Goal: Transaction & Acquisition: Purchase product/service

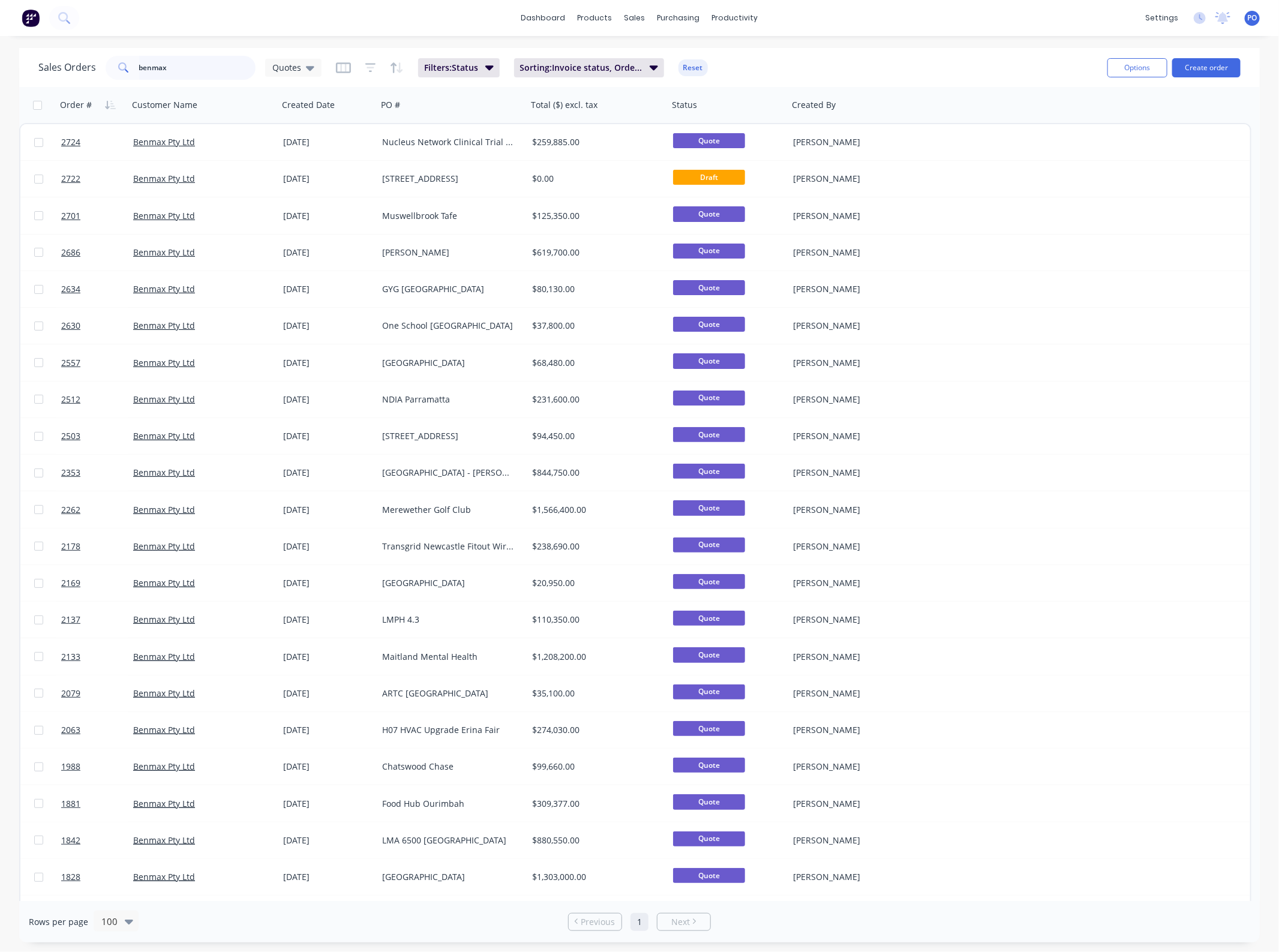
drag, startPoint x: 195, startPoint y: 72, endPoint x: -77, endPoint y: 65, distance: 272.1
click at [0, 65] on html "dashboard products sales purchasing productivity dashboard products Product Cat…" at bounding box center [639, 476] width 1279 height 952
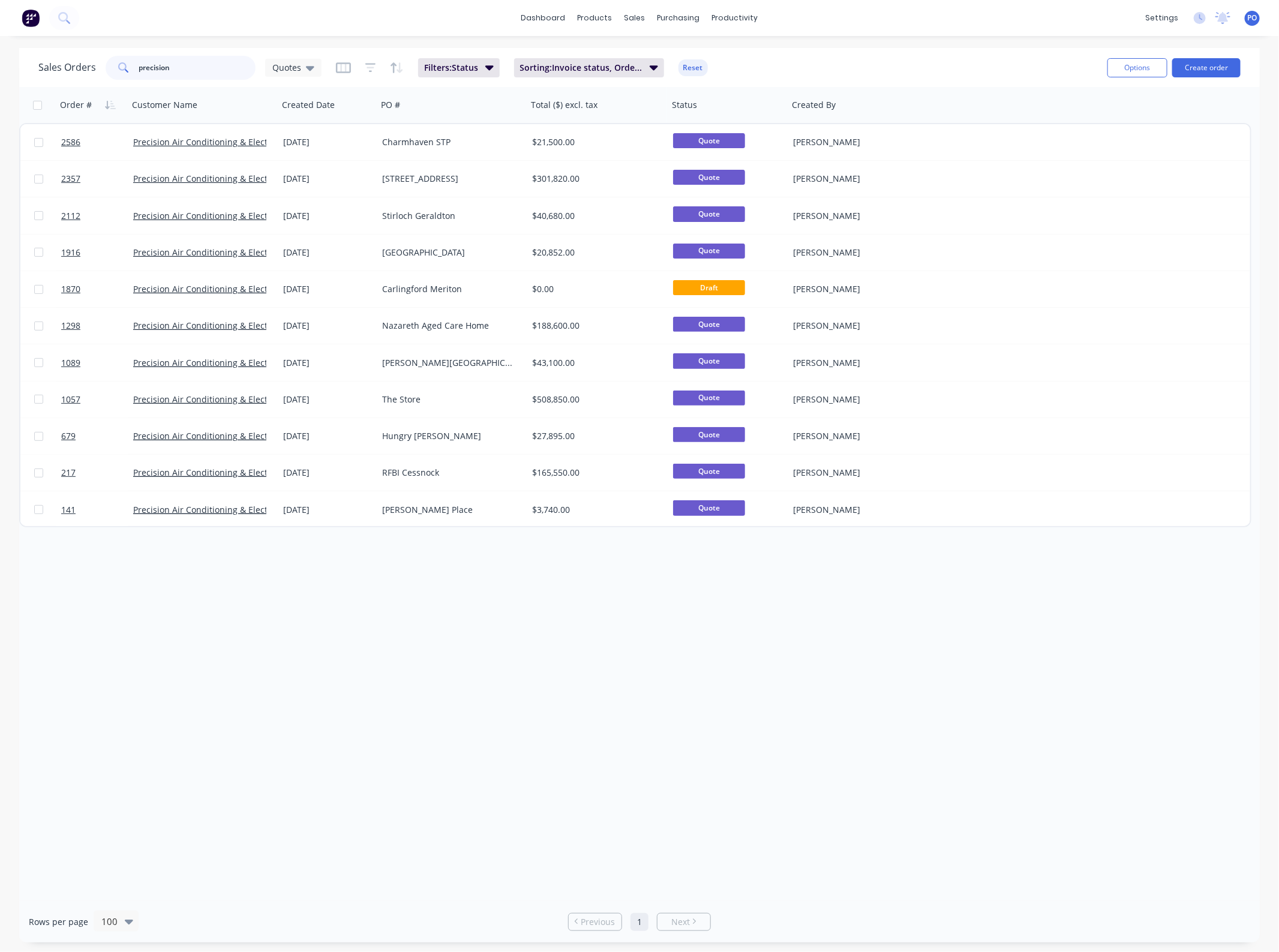
drag, startPoint x: -2, startPoint y: 66, endPoint x: -23, endPoint y: 66, distance: 21.0
click at [0, 66] on html "dashboard products sales purchasing productivity dashboard products Product Cat…" at bounding box center [639, 476] width 1279 height 952
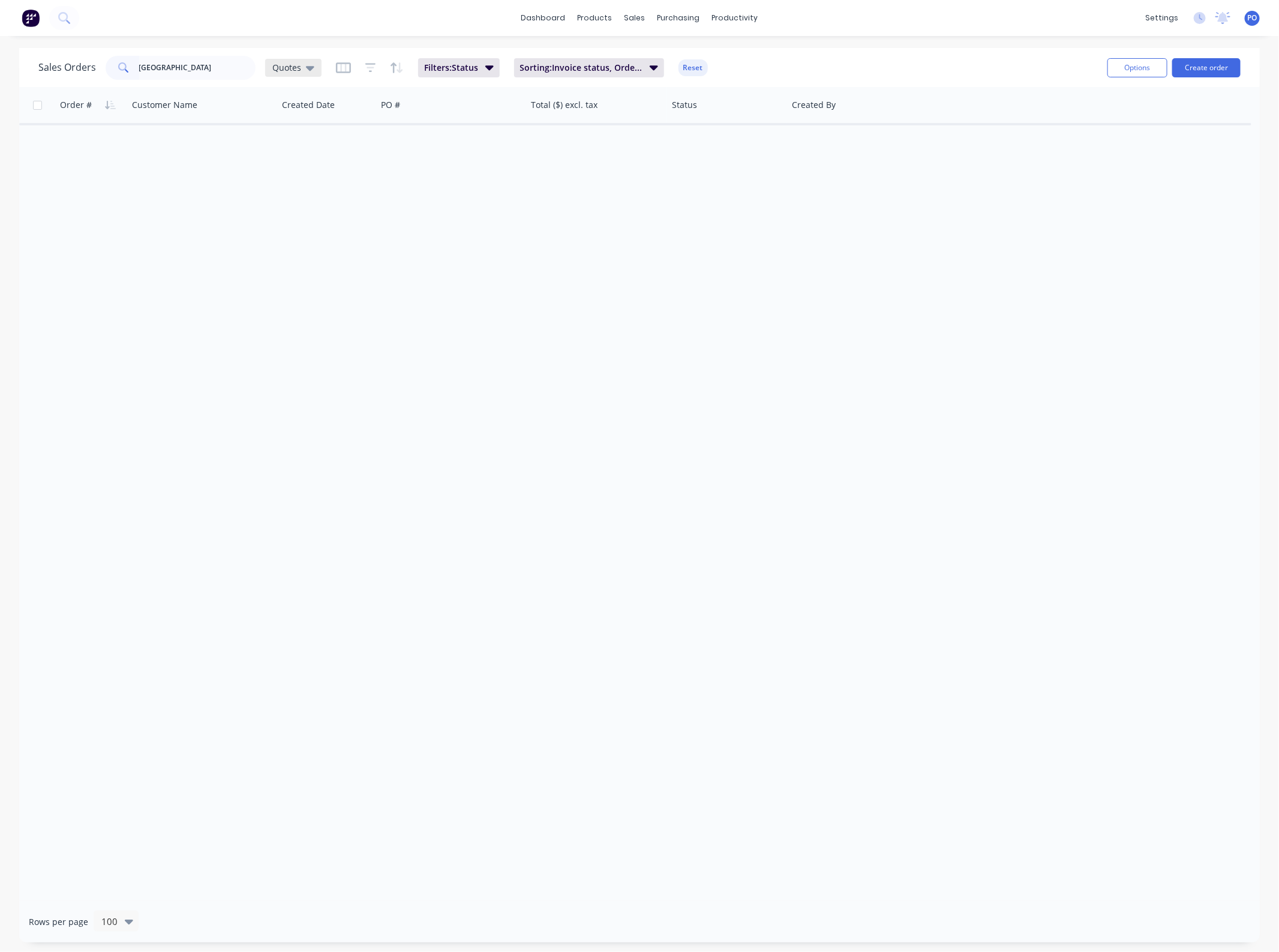
click at [269, 64] on div "Quotes" at bounding box center [293, 68] width 56 height 18
click at [285, 169] on button "None" at bounding box center [338, 169] width 137 height 14
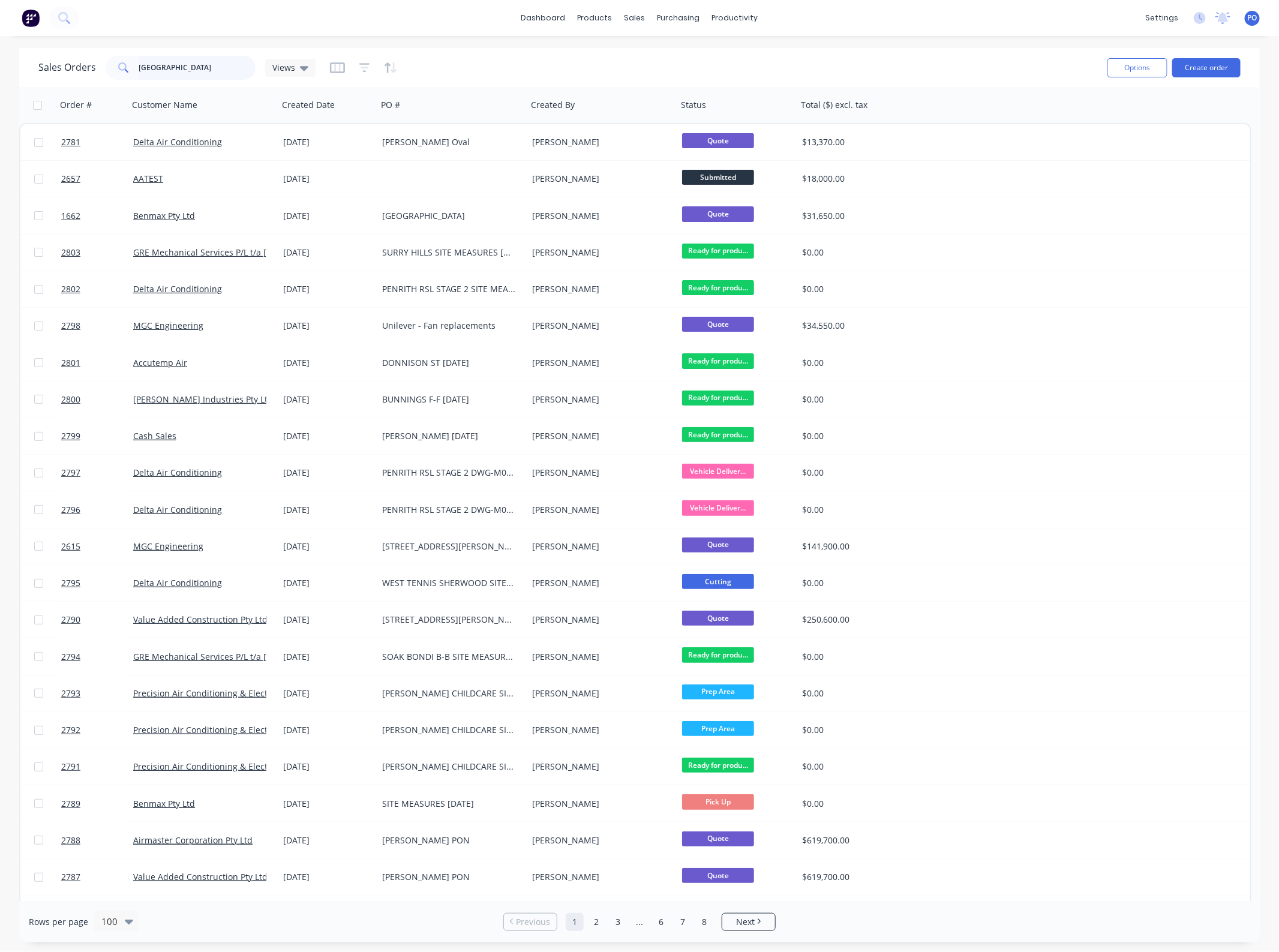
drag, startPoint x: 179, startPoint y: 68, endPoint x: -36, endPoint y: 72, distance: 215.0
click at [0, 72] on html "dashboard products sales purchasing productivity dashboard products Product Cat…" at bounding box center [639, 476] width 1279 height 952
type input "[GEOGRAPHIC_DATA]"
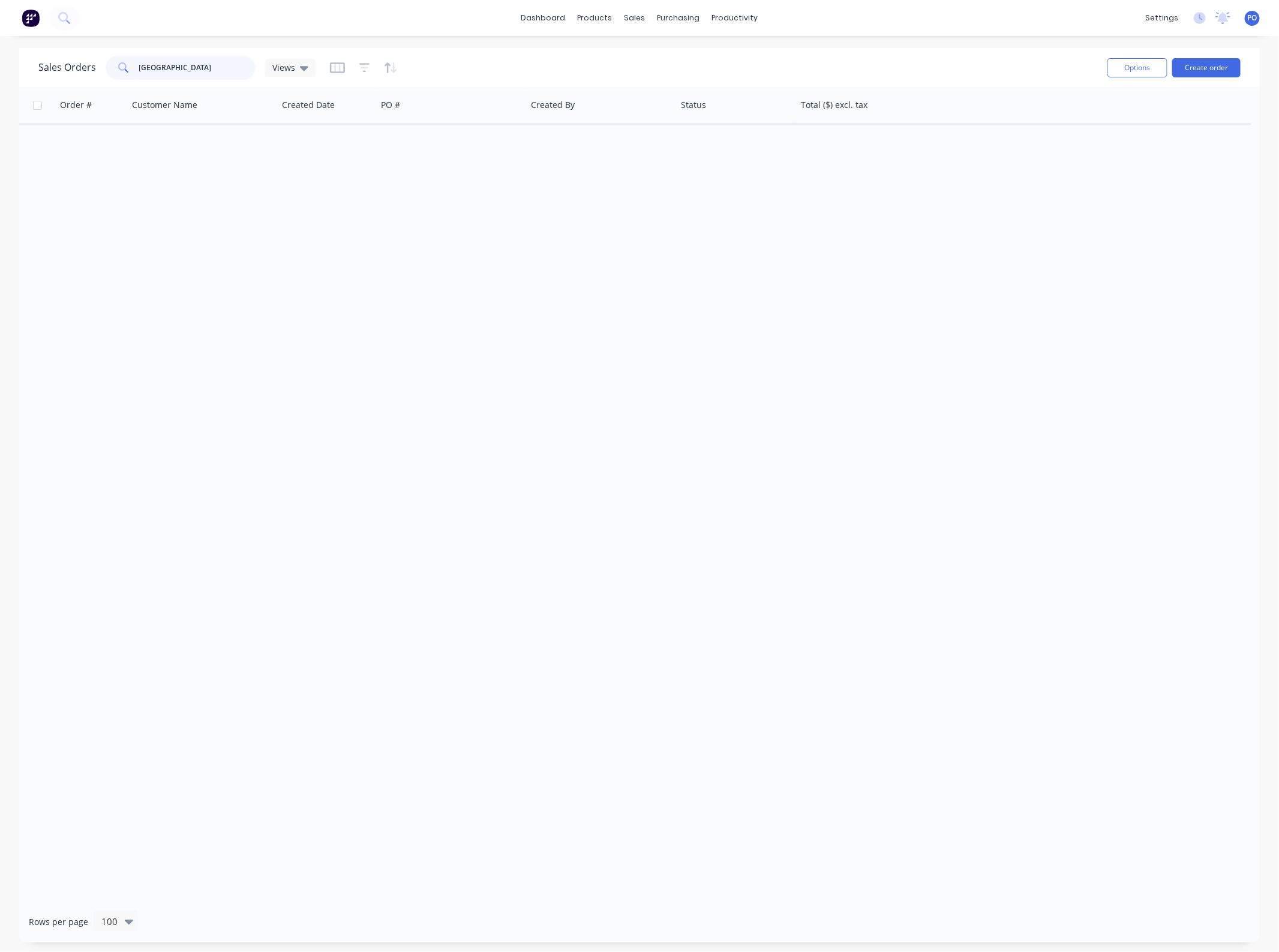
click at [45, 73] on div "Sales Orders west [GEOGRAPHIC_DATA]" at bounding box center [177, 68] width 277 height 24
drag, startPoint x: 765, startPoint y: 303, endPoint x: 868, endPoint y: 255, distance: 113.6
click at [765, 302] on div "Order # Customer Name Created Date PO # Created By Status Total ($) excl. tax" at bounding box center [640, 494] width 1241 height 814
click at [1204, 71] on button "Create order" at bounding box center [1206, 68] width 69 height 19
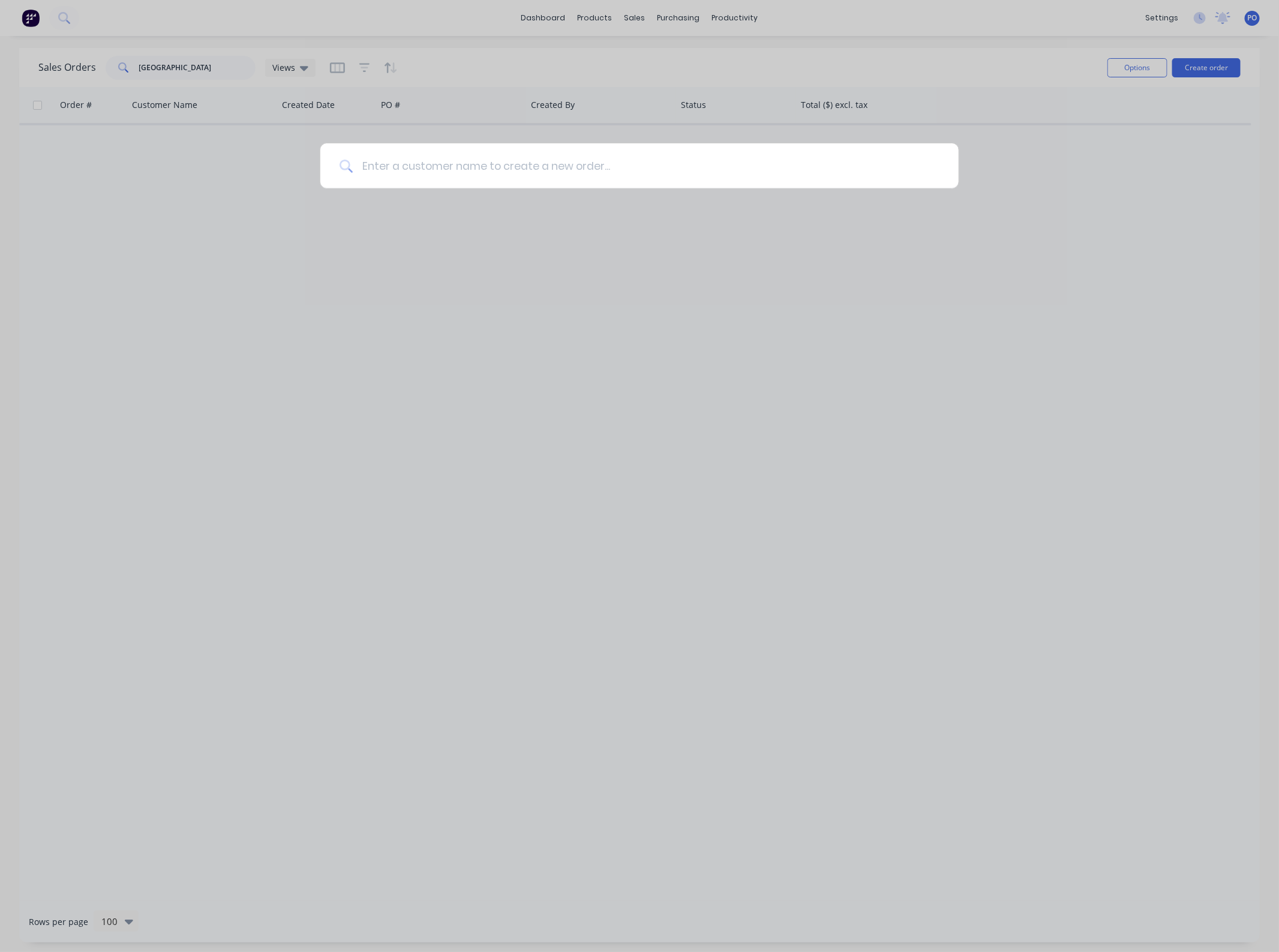
click at [546, 163] on input at bounding box center [646, 165] width 587 height 45
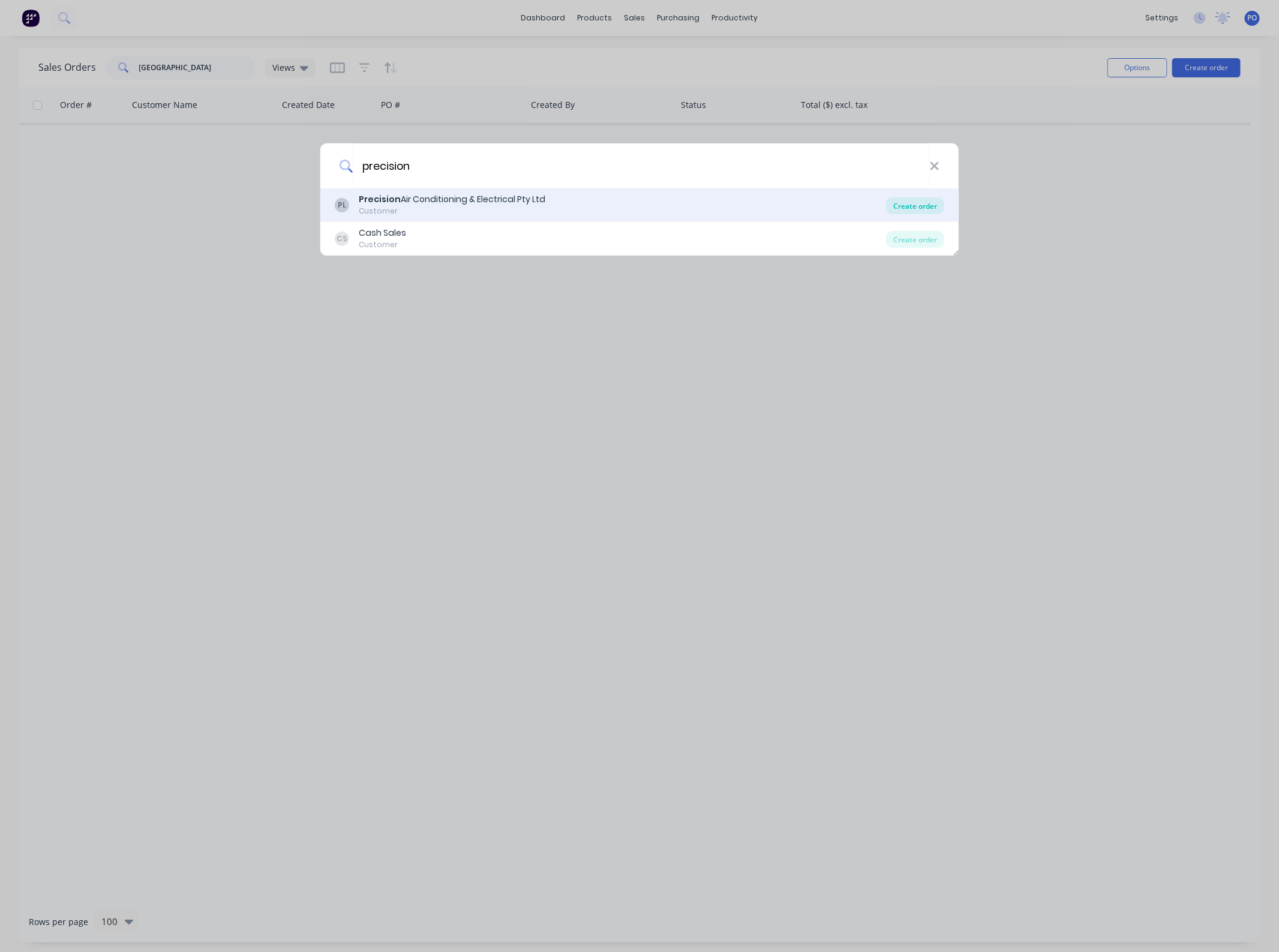
type input "precision"
click at [896, 208] on div "Create order" at bounding box center [916, 205] width 58 height 16
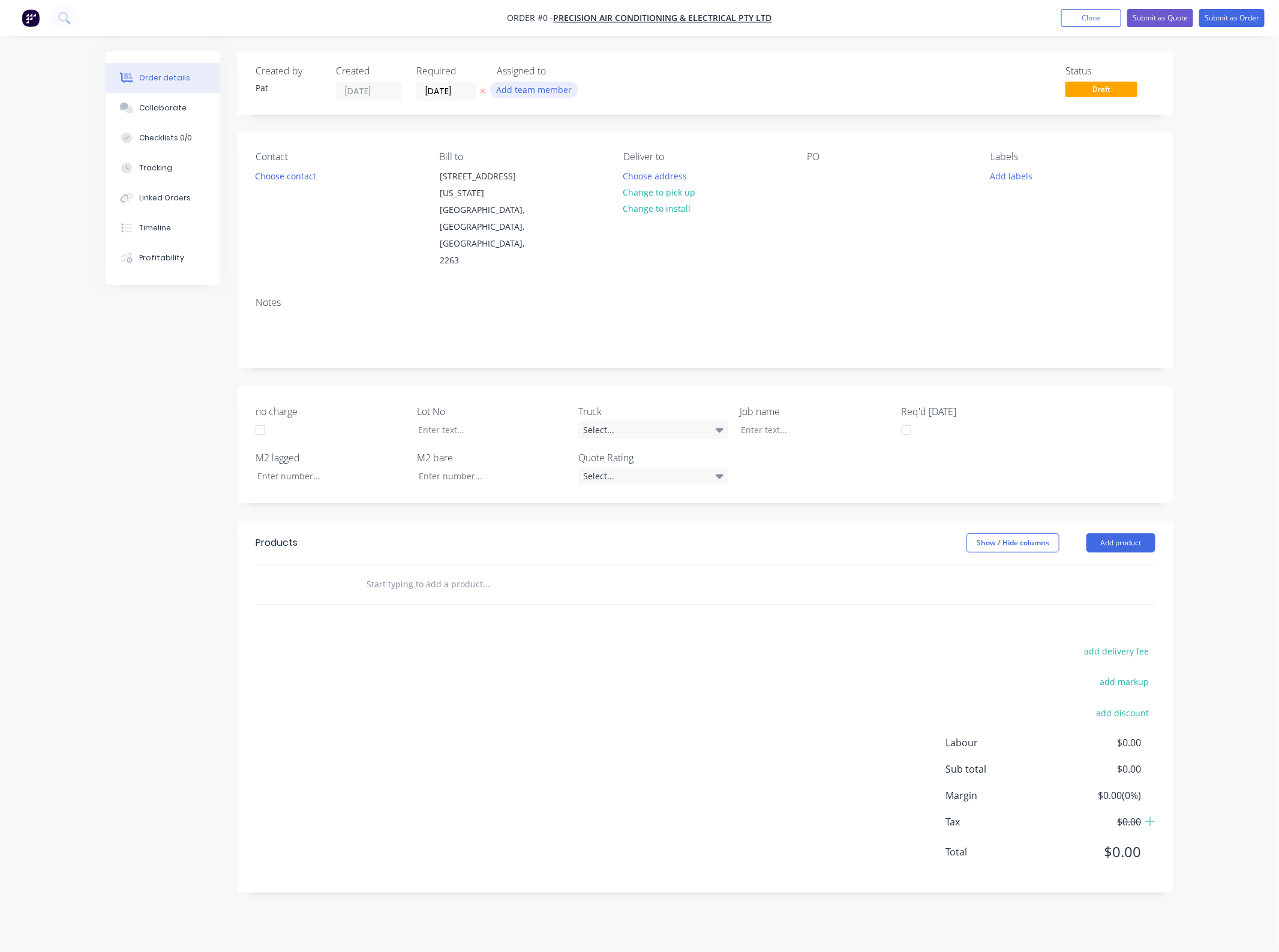
click at [501, 88] on button "Add team member" at bounding box center [534, 89] width 88 height 16
drag, startPoint x: 550, startPoint y: 148, endPoint x: 411, endPoint y: 171, distance: 140.9
click at [550, 148] on button "[PERSON_NAME] (You)" at bounding box center [588, 157] width 180 height 24
click at [238, 180] on div "Order details Collaborate Checklists 0/0 Tracking Linked Orders Timeline Profit…" at bounding box center [640, 480] width 1092 height 859
click at [263, 178] on button "Choose contact" at bounding box center [286, 175] width 73 height 16
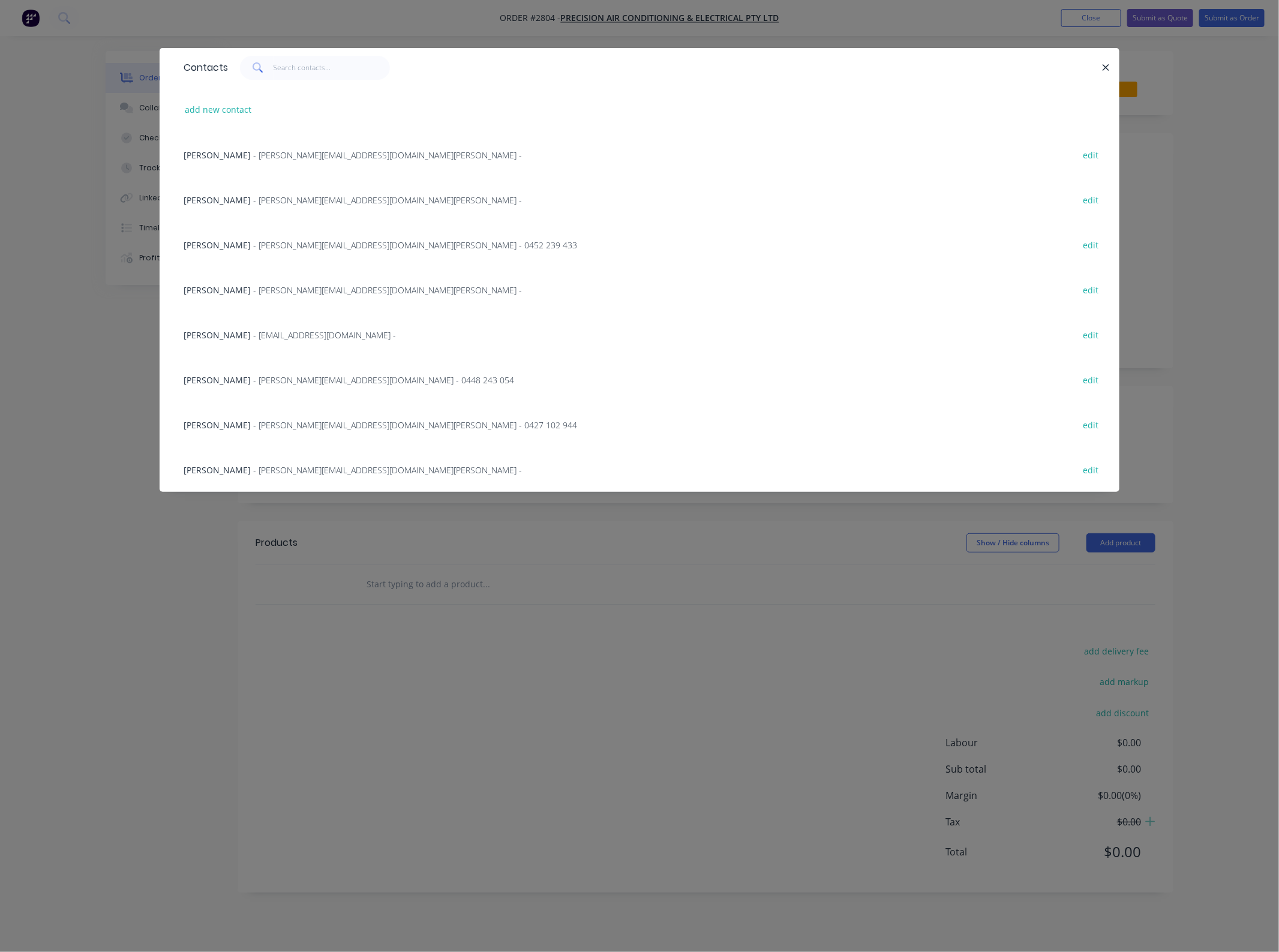
click at [225, 433] on div "Scott Bundy - [EMAIL_ADDRESS][DOMAIN_NAME] - 0427 102 944 edit" at bounding box center [640, 424] width 924 height 45
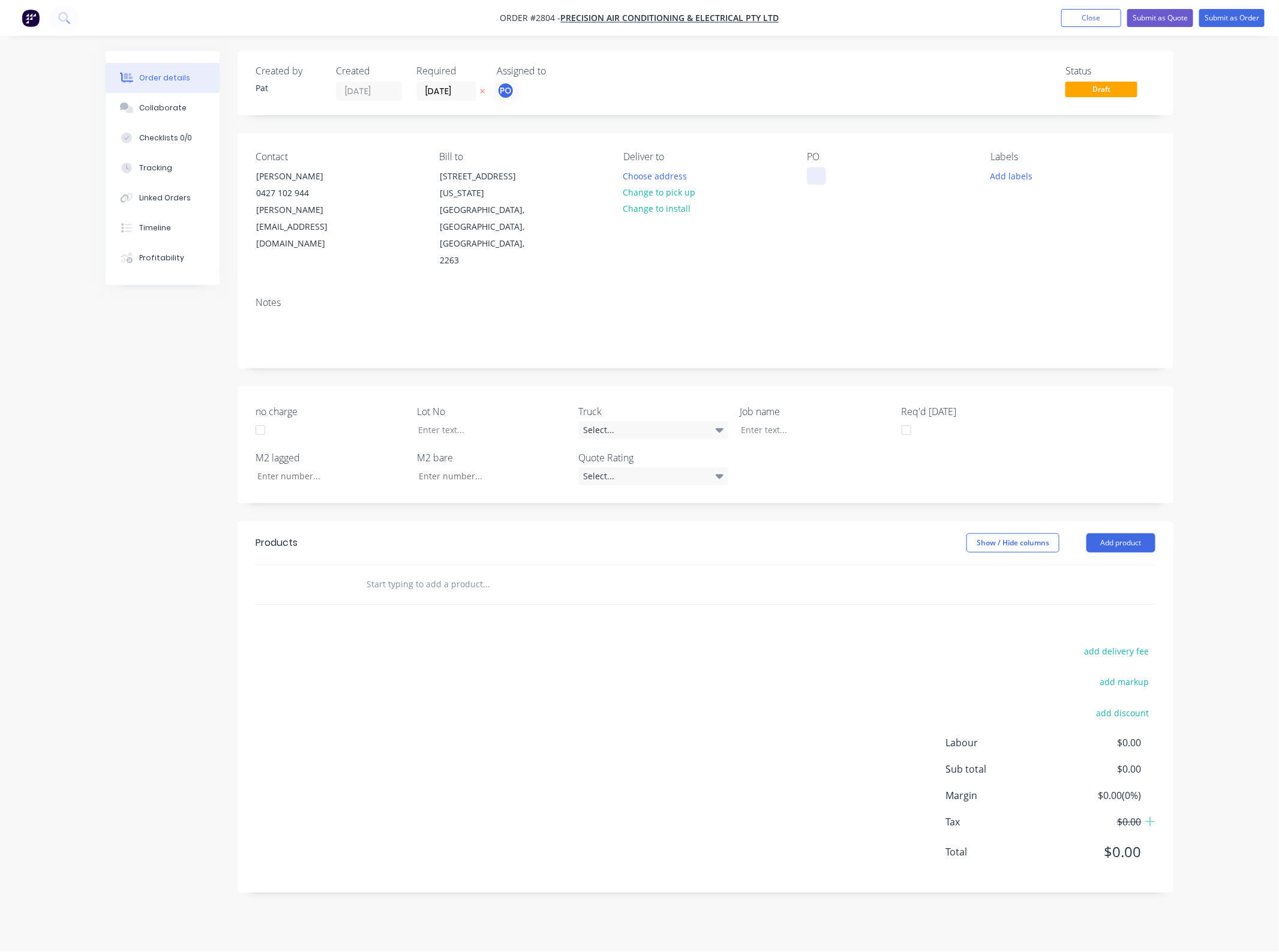
click at [814, 185] on div at bounding box center [817, 176] width 19 height 17
click at [1129, 534] on button "Add product" at bounding box center [1120, 543] width 69 height 19
click at [1088, 589] on div "Basic product" at bounding box center [1099, 597] width 93 height 17
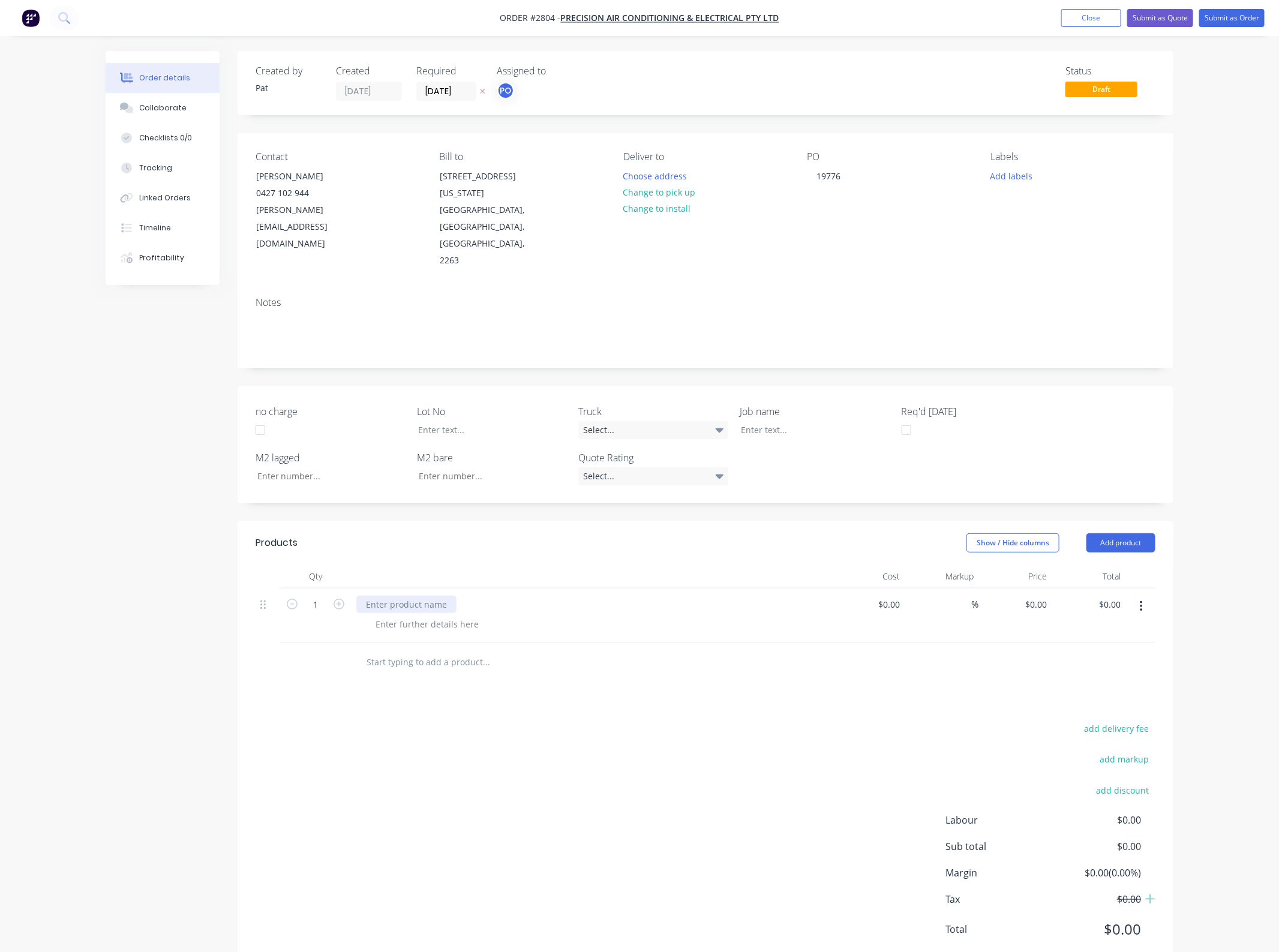
click at [431, 595] on div at bounding box center [407, 604] width 101 height 17
click at [770, 421] on div at bounding box center [806, 430] width 150 height 17
click at [1120, 595] on input "0.00" at bounding box center [1112, 604] width 28 height 17
type input "1100"
type input "$1,100.00"
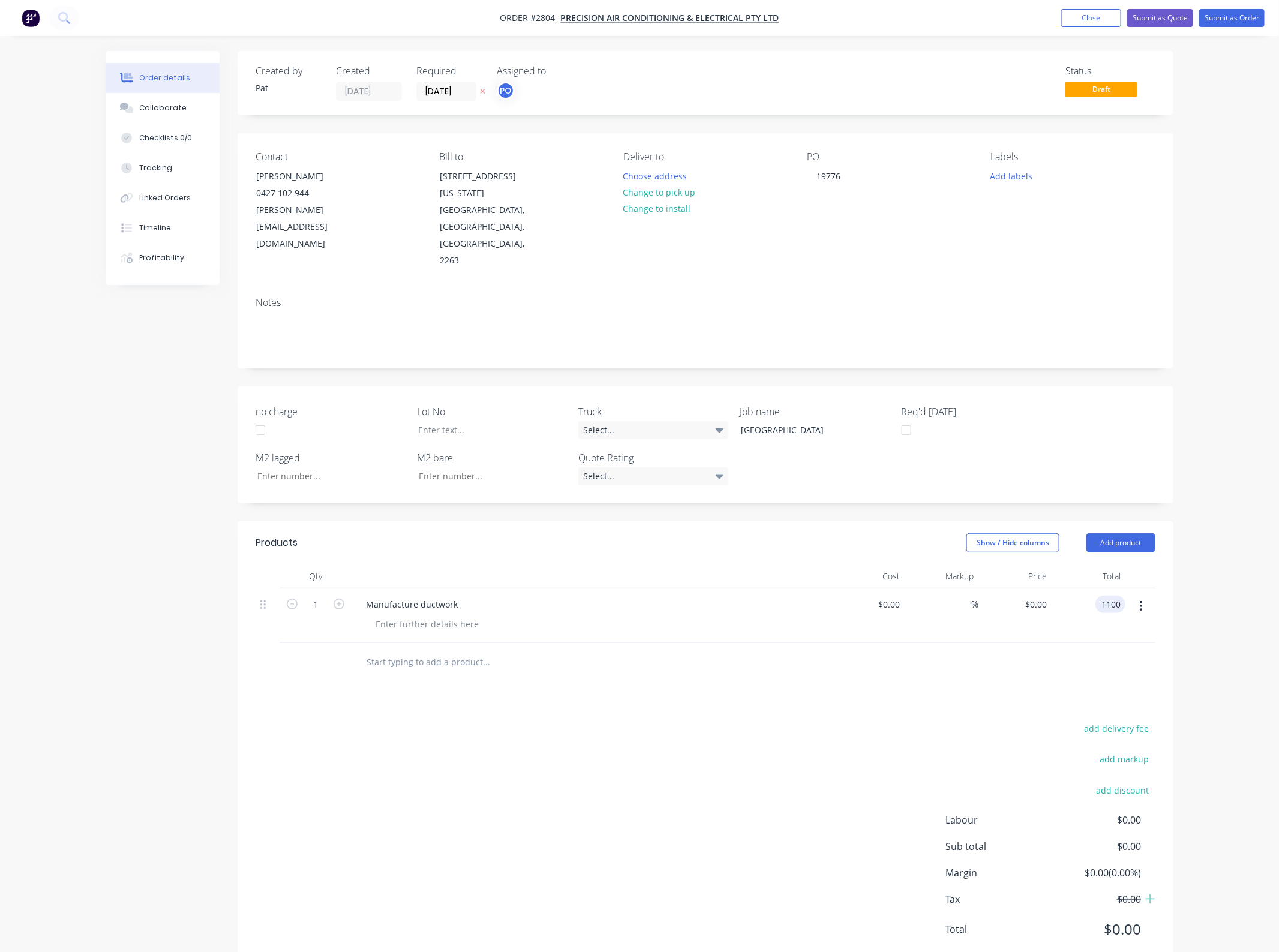
type input "$1,100.00"
click at [637, 748] on div "add delivery fee add markup add discount Labour $0.00 Sub total $1,100.00 Margi…" at bounding box center [705, 836] width 900 height 232
click at [1234, 18] on button "Submit as Order" at bounding box center [1233, 17] width 66 height 18
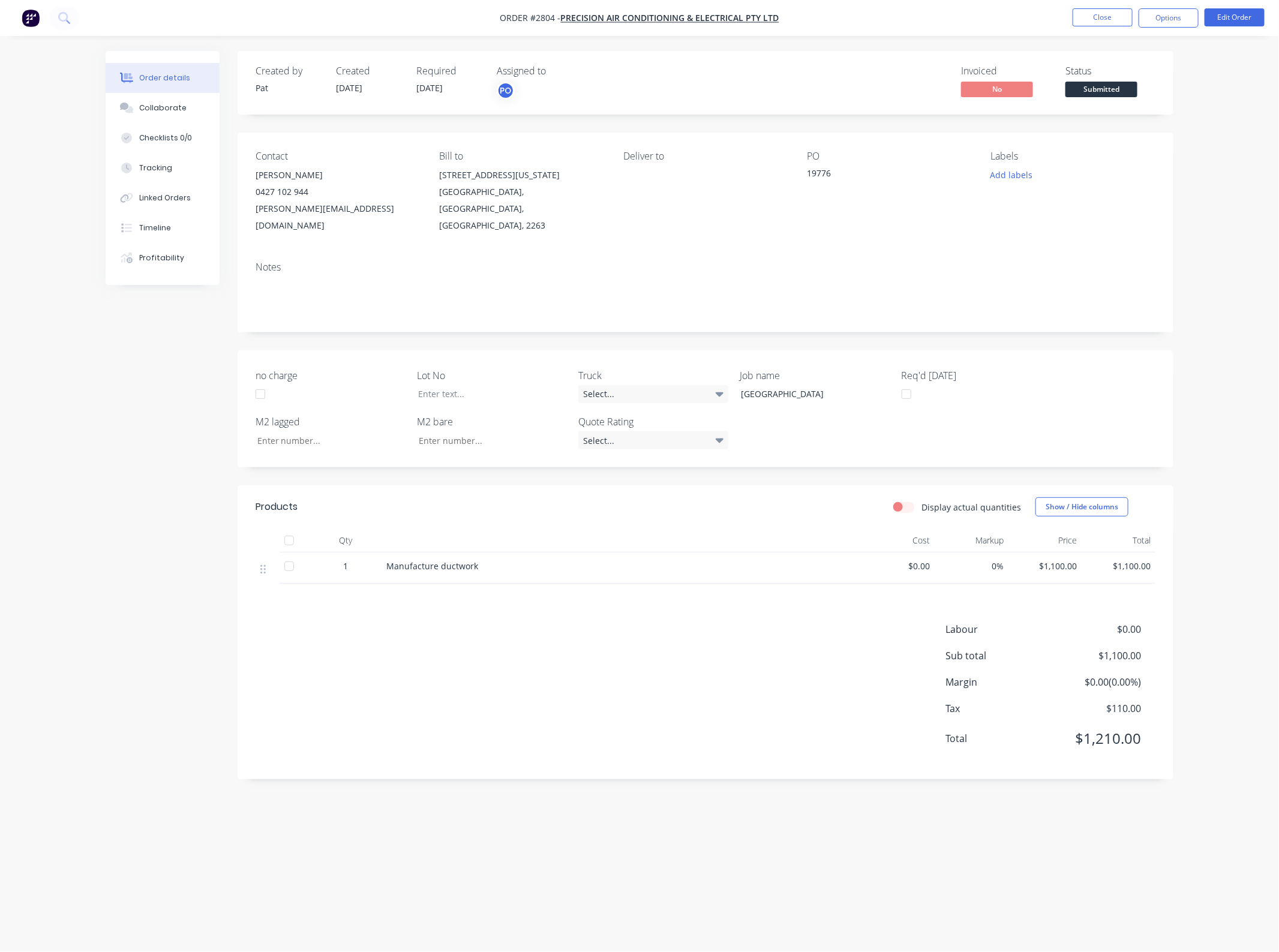
click at [1102, 79] on span at bounding box center [1102, 79] width 8 height 4
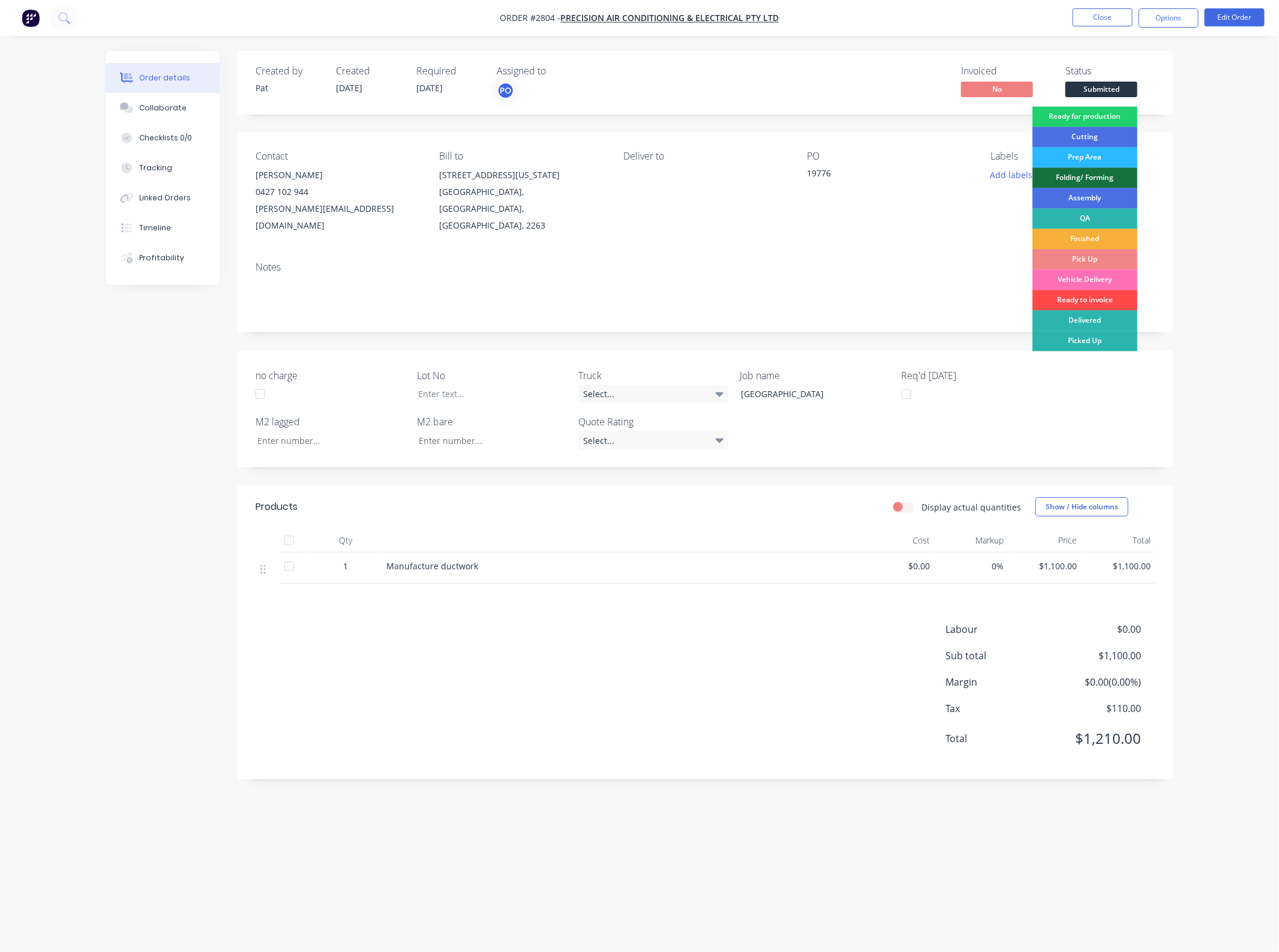
click at [1098, 295] on div "Ready to invoice" at bounding box center [1085, 300] width 105 height 20
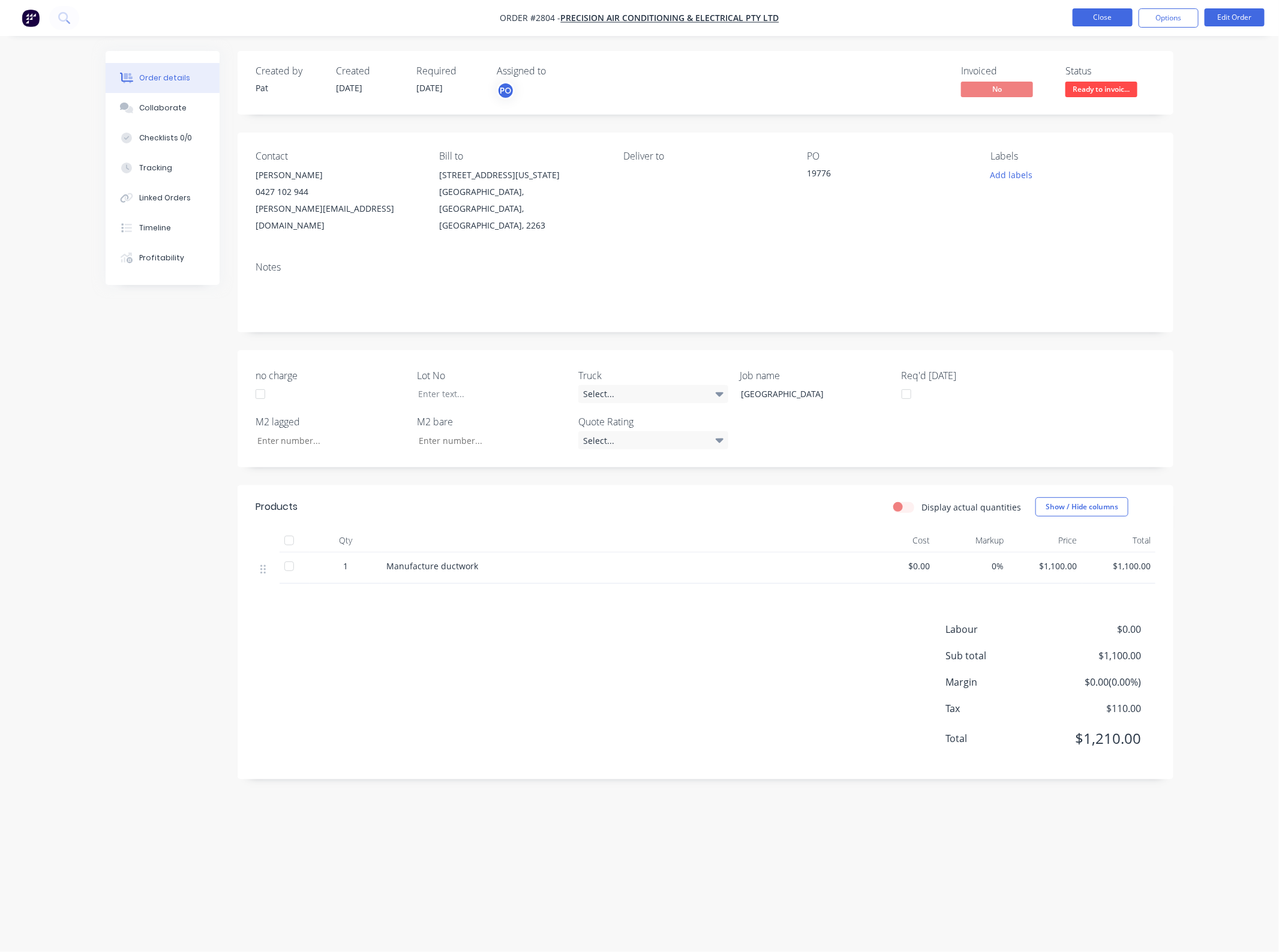
click at [1085, 23] on button "Close" at bounding box center [1103, 17] width 60 height 18
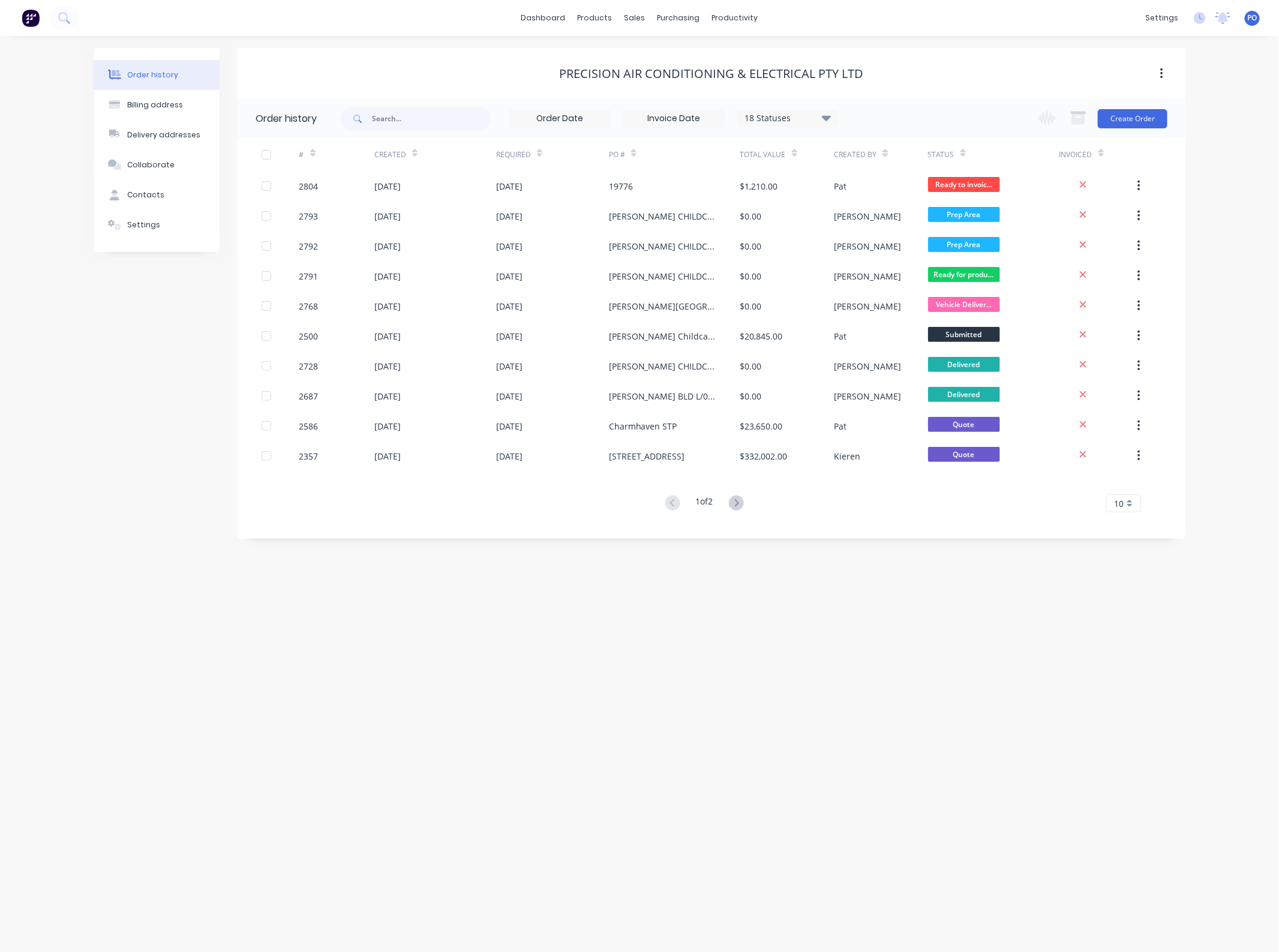
click at [393, 102] on div "18 Statuses Invoice Status Invoiced Not Invoiced Partial Order Status All Archi…" at bounding box center [590, 118] width 498 height 39
click at [390, 109] on input "text" at bounding box center [431, 118] width 119 height 24
click at [410, 115] on input "text" at bounding box center [431, 118] width 119 height 24
click at [664, 55] on div "Sales Orders" at bounding box center [680, 57] width 49 height 11
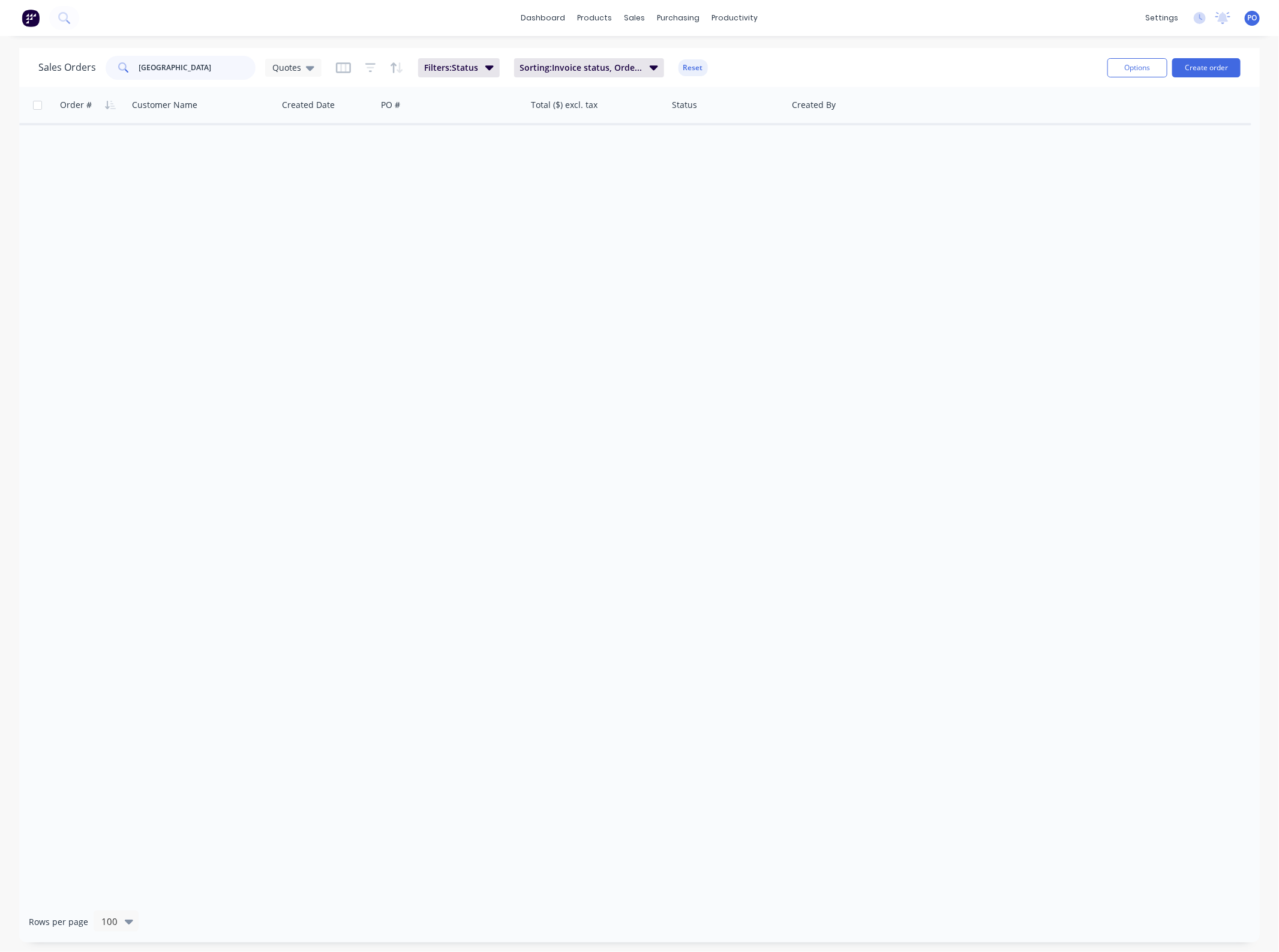
click at [193, 66] on input "[GEOGRAPHIC_DATA]" at bounding box center [197, 68] width 117 height 24
click at [1194, 68] on button "Create order" at bounding box center [1206, 68] width 69 height 19
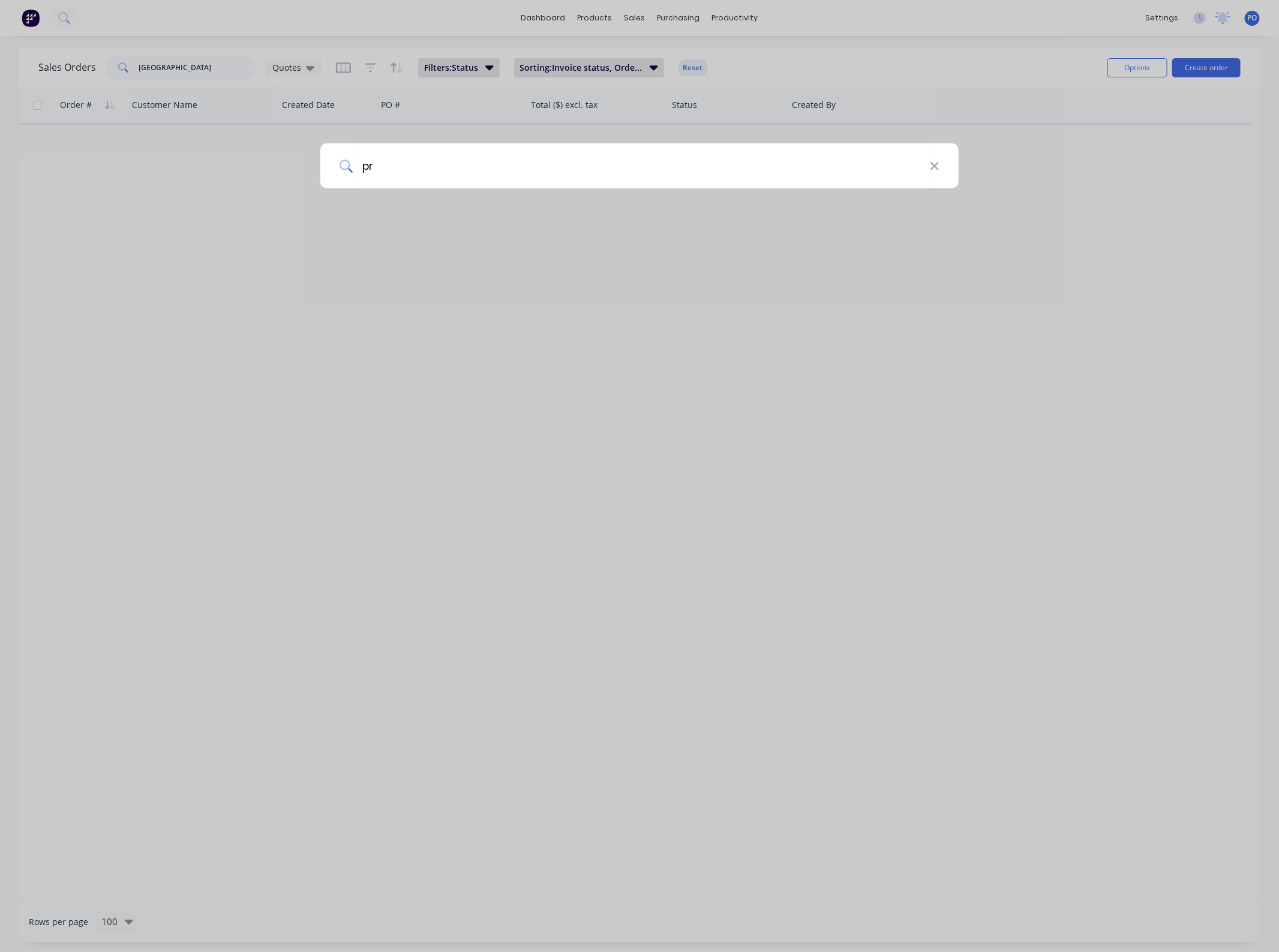
type input "p"
click at [566, 303] on div at bounding box center [639, 476] width 1279 height 952
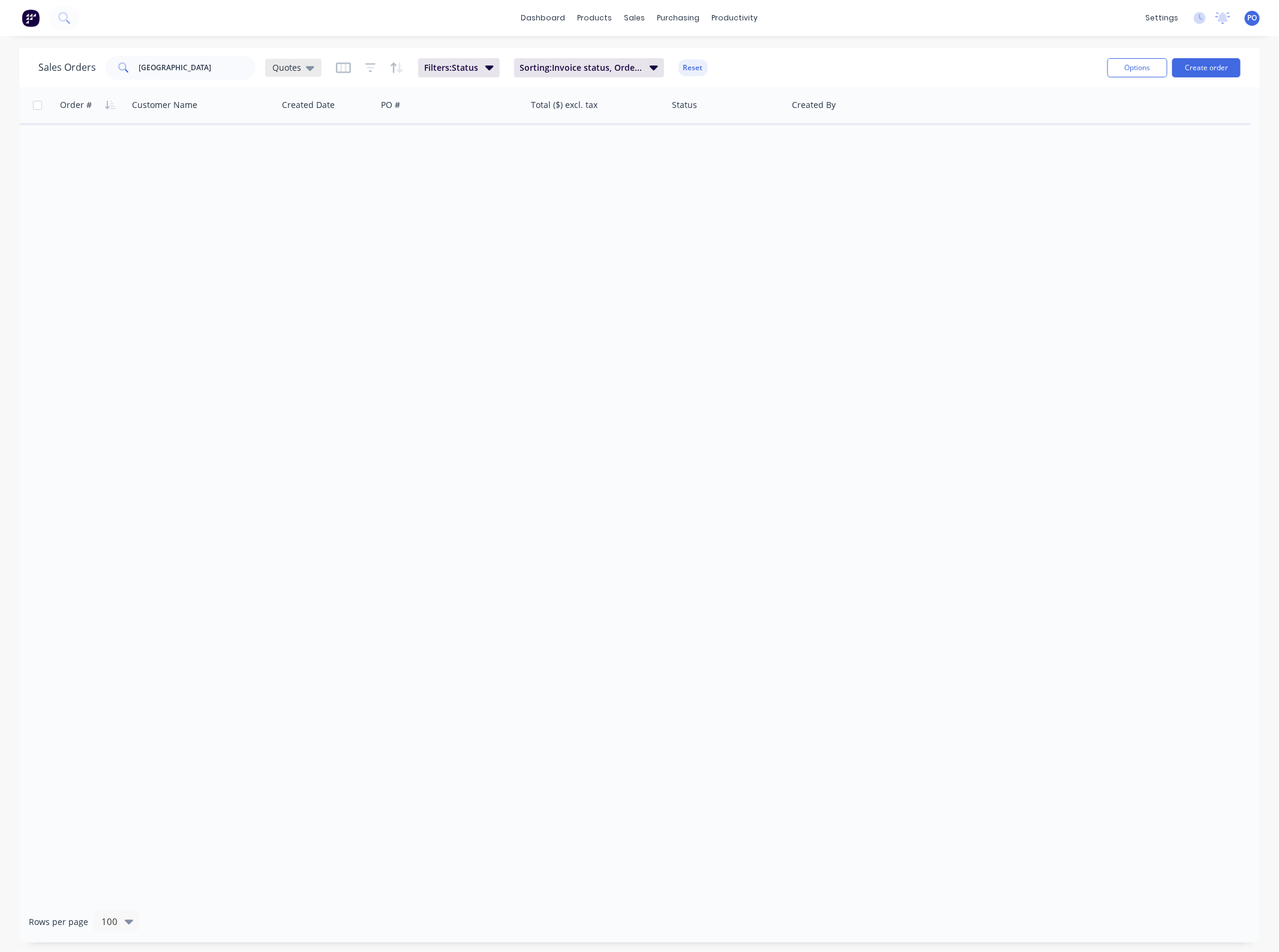
click at [295, 72] on span "Quotes" at bounding box center [287, 67] width 29 height 13
click at [315, 181] on div "None edit" at bounding box center [350, 169] width 160 height 24
click at [288, 160] on div "None edit" at bounding box center [350, 169] width 160 height 24
click at [298, 166] on button "None" at bounding box center [338, 169] width 137 height 14
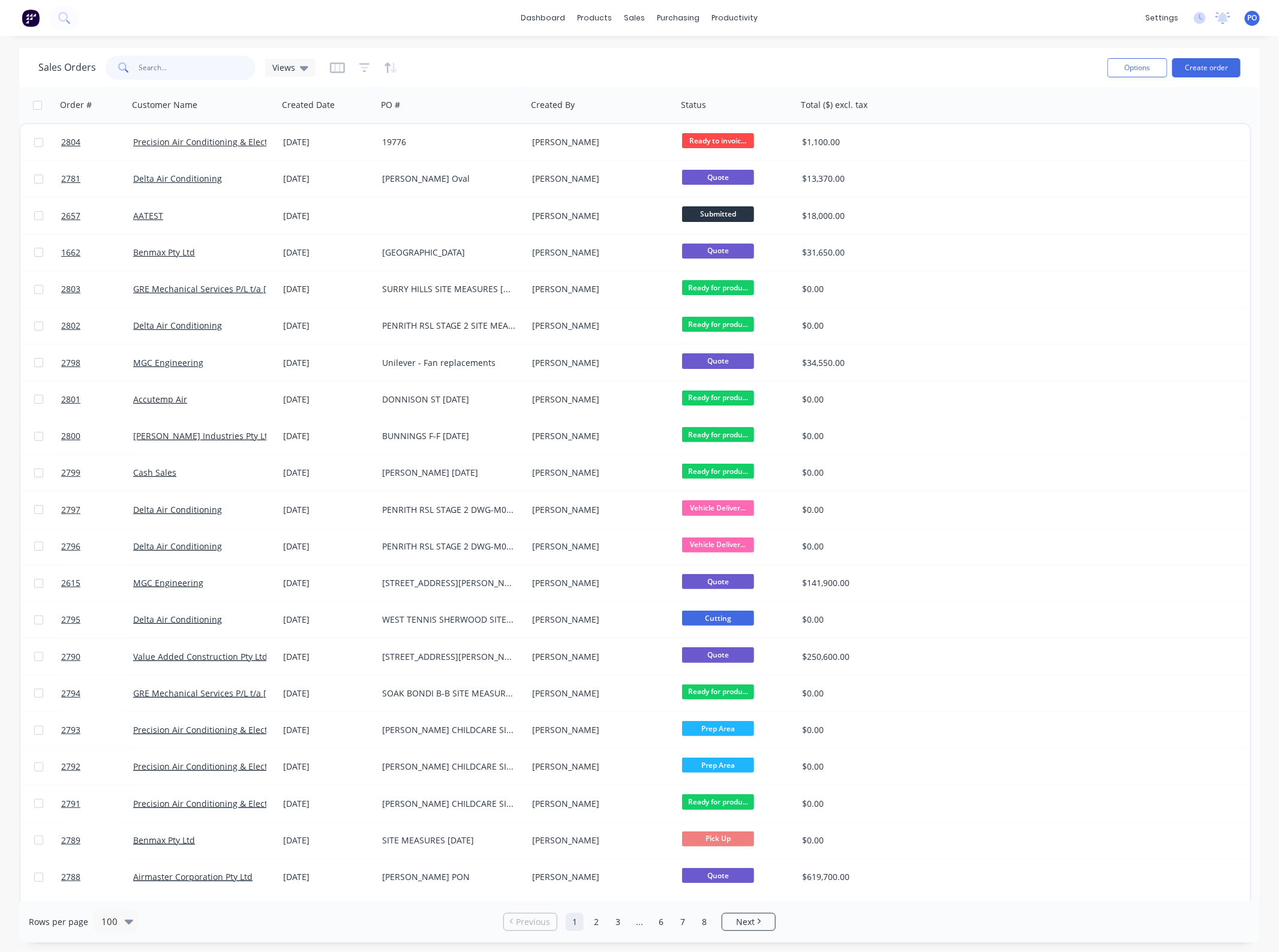
drag, startPoint x: 86, startPoint y: 69, endPoint x: -15, endPoint y: 69, distance: 101.0
click at [0, 69] on html "dashboard products sales purchasing productivity dashboard products Product Cat…" at bounding box center [639, 476] width 1279 height 952
type input "childcare"
